Goal: Find specific page/section: Find specific page/section

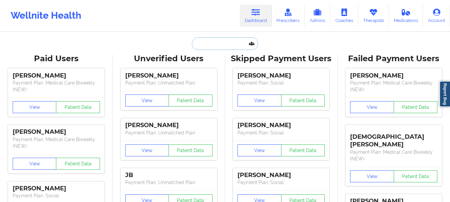
click at [196, 43] on input "text" at bounding box center [225, 43] width 66 height 13
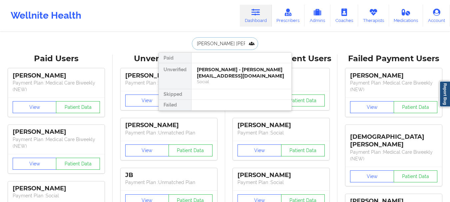
type input "[PERSON_NAME]"
click at [205, 82] on div "Social" at bounding box center [241, 82] width 89 height 6
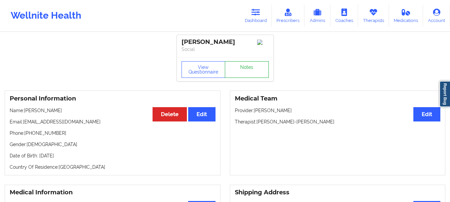
click at [241, 70] on link "Notes" at bounding box center [247, 69] width 44 height 17
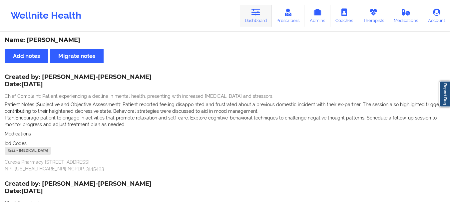
click at [260, 13] on icon at bounding box center [256, 12] width 9 height 7
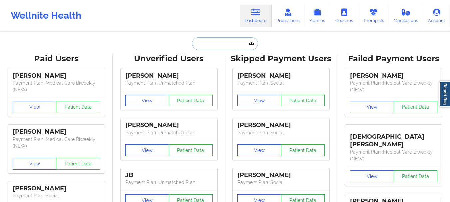
click at [224, 47] on input "text" at bounding box center [225, 43] width 66 height 13
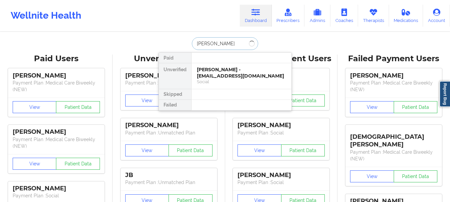
type input "[PERSON_NAME]"
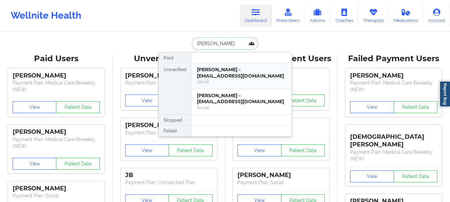
click at [209, 79] on div "Social" at bounding box center [241, 82] width 89 height 6
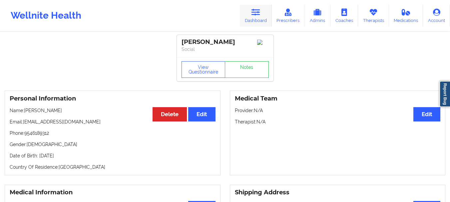
click at [258, 11] on icon at bounding box center [256, 12] width 9 height 7
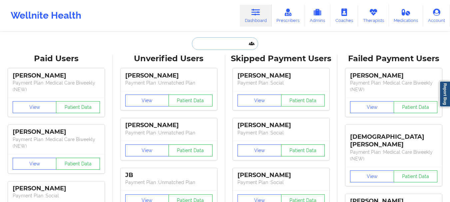
click at [207, 43] on input "text" at bounding box center [225, 43] width 66 height 13
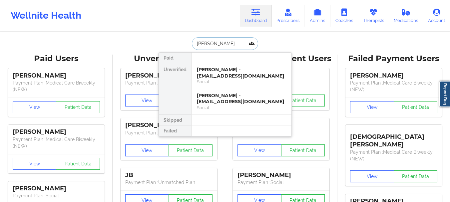
type input "[PERSON_NAME]"
click at [229, 99] on div "[PERSON_NAME] - [EMAIL_ADDRESS][DOMAIN_NAME]" at bounding box center [241, 99] width 89 height 12
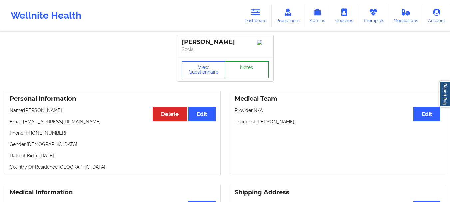
click at [244, 78] on link "Notes" at bounding box center [247, 69] width 44 height 17
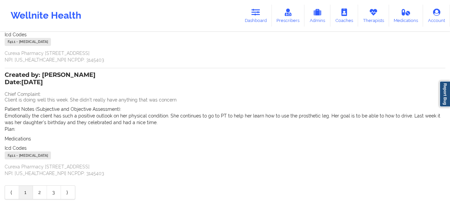
scroll to position [100, 0]
